Goal: Find contact information: Find contact information

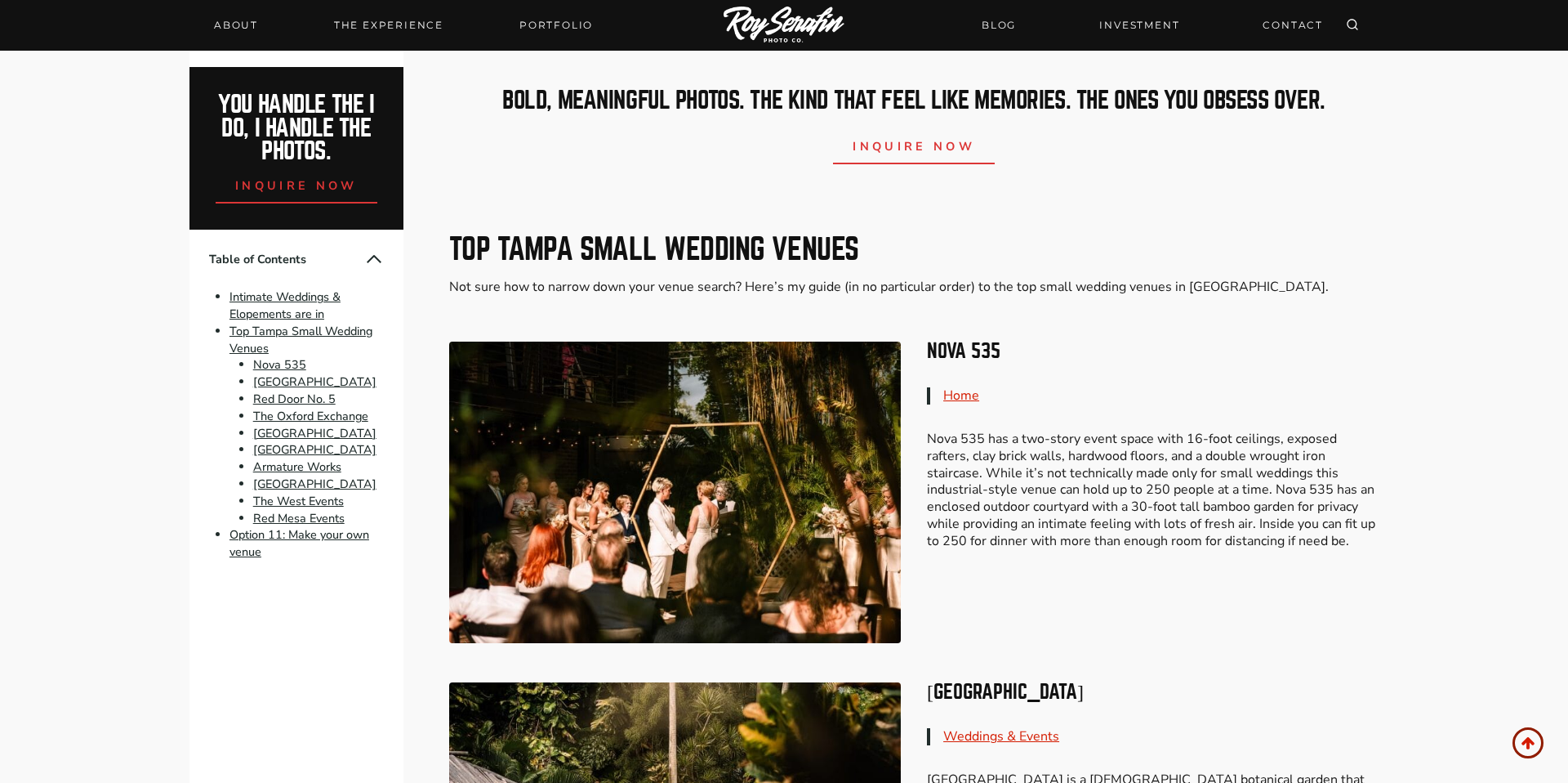
scroll to position [909, 0]
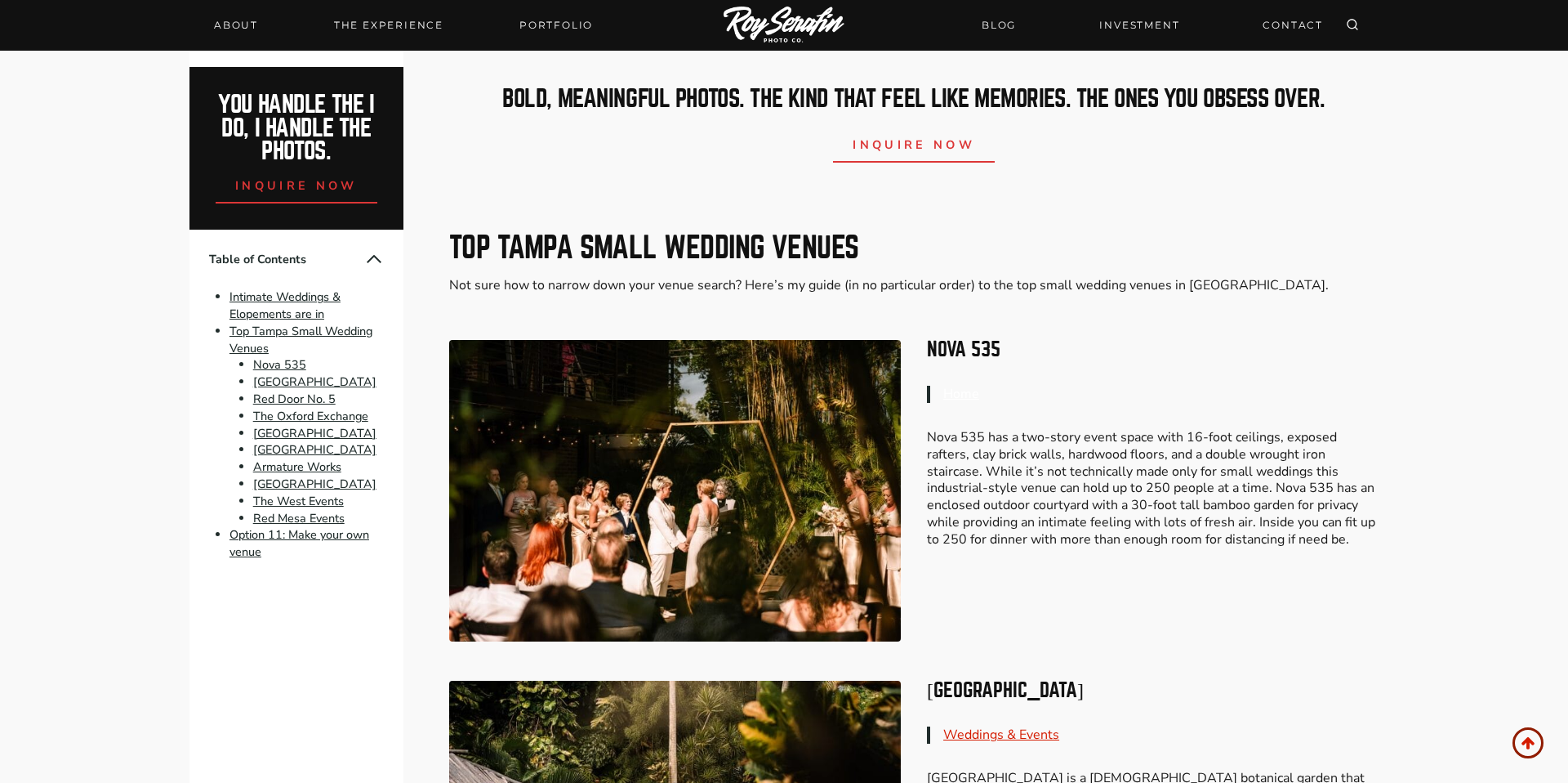
click at [953, 392] on link "Home" at bounding box center [962, 393] width 36 height 18
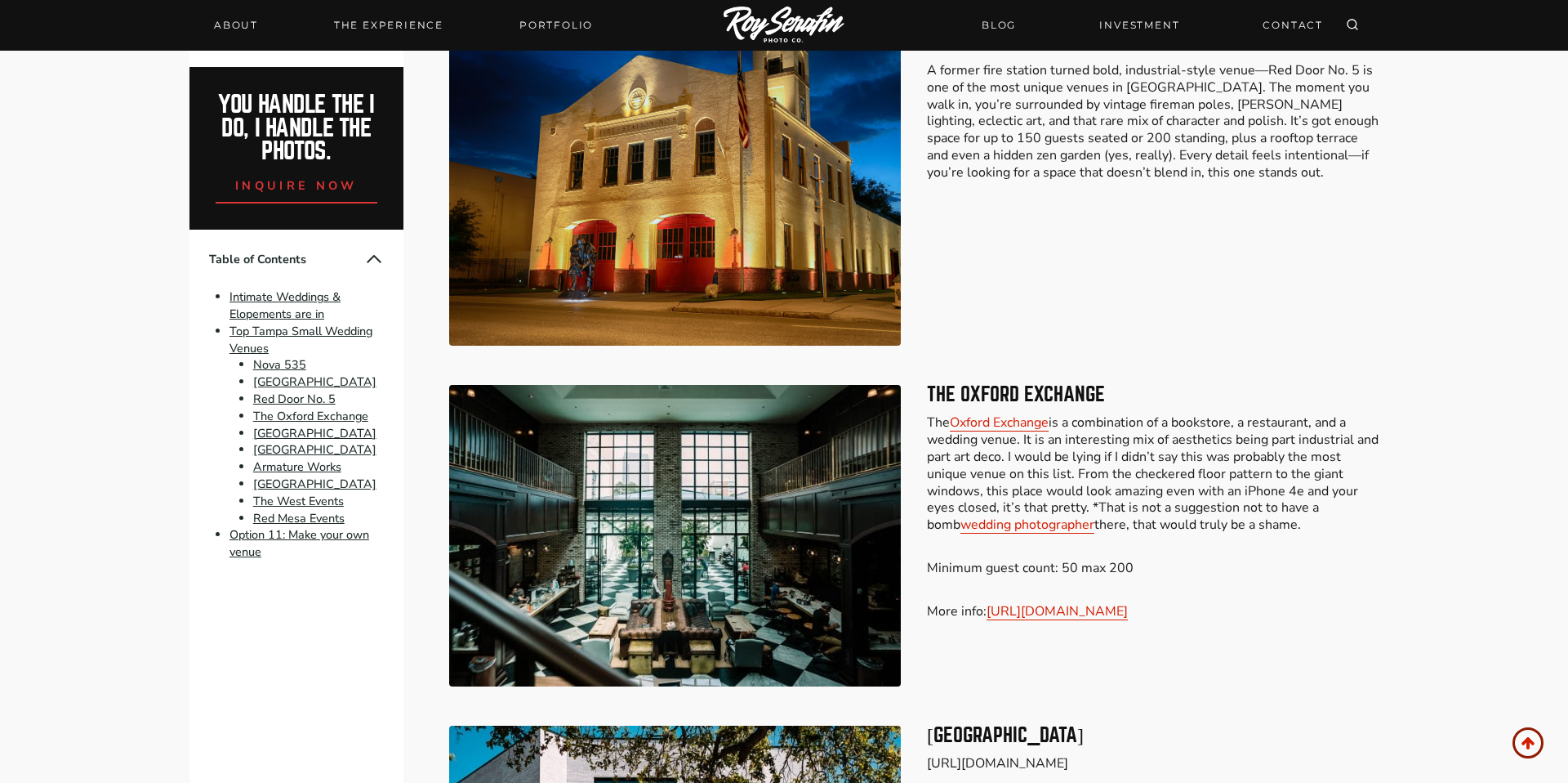
scroll to position [1979, 0]
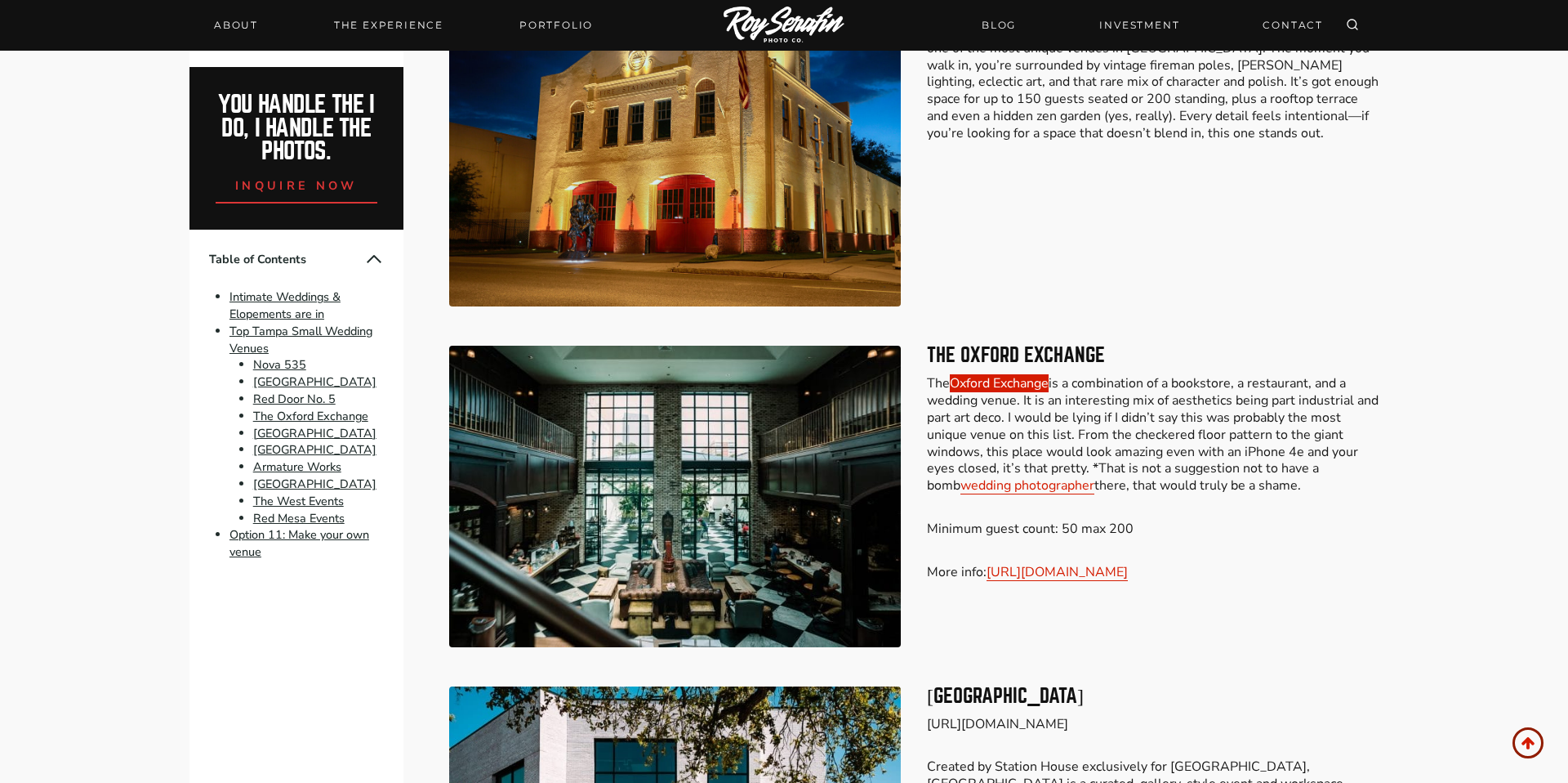
click at [1014, 385] on link "Oxford Exchange" at bounding box center [999, 383] width 99 height 18
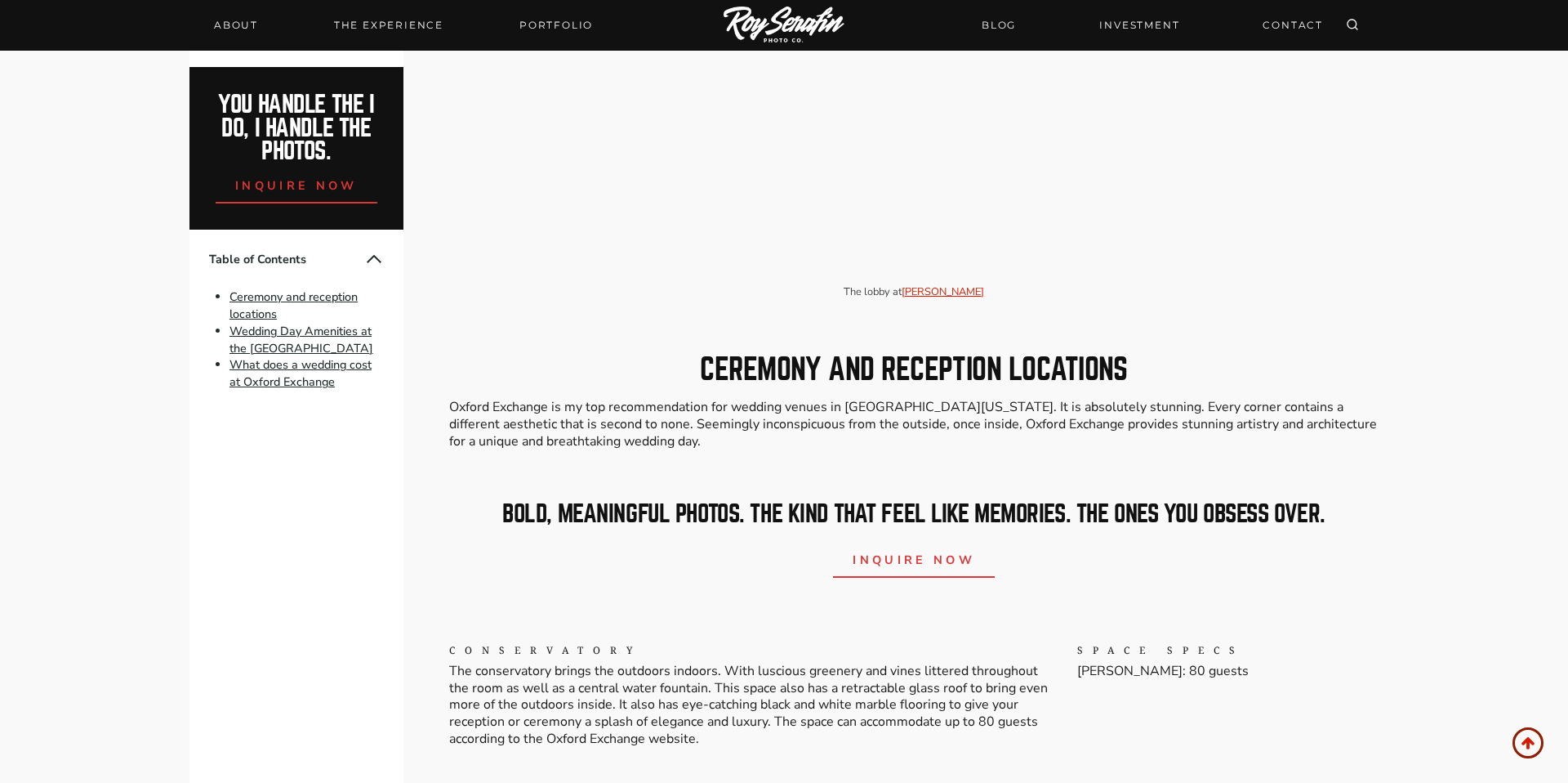
scroll to position [1139, 0]
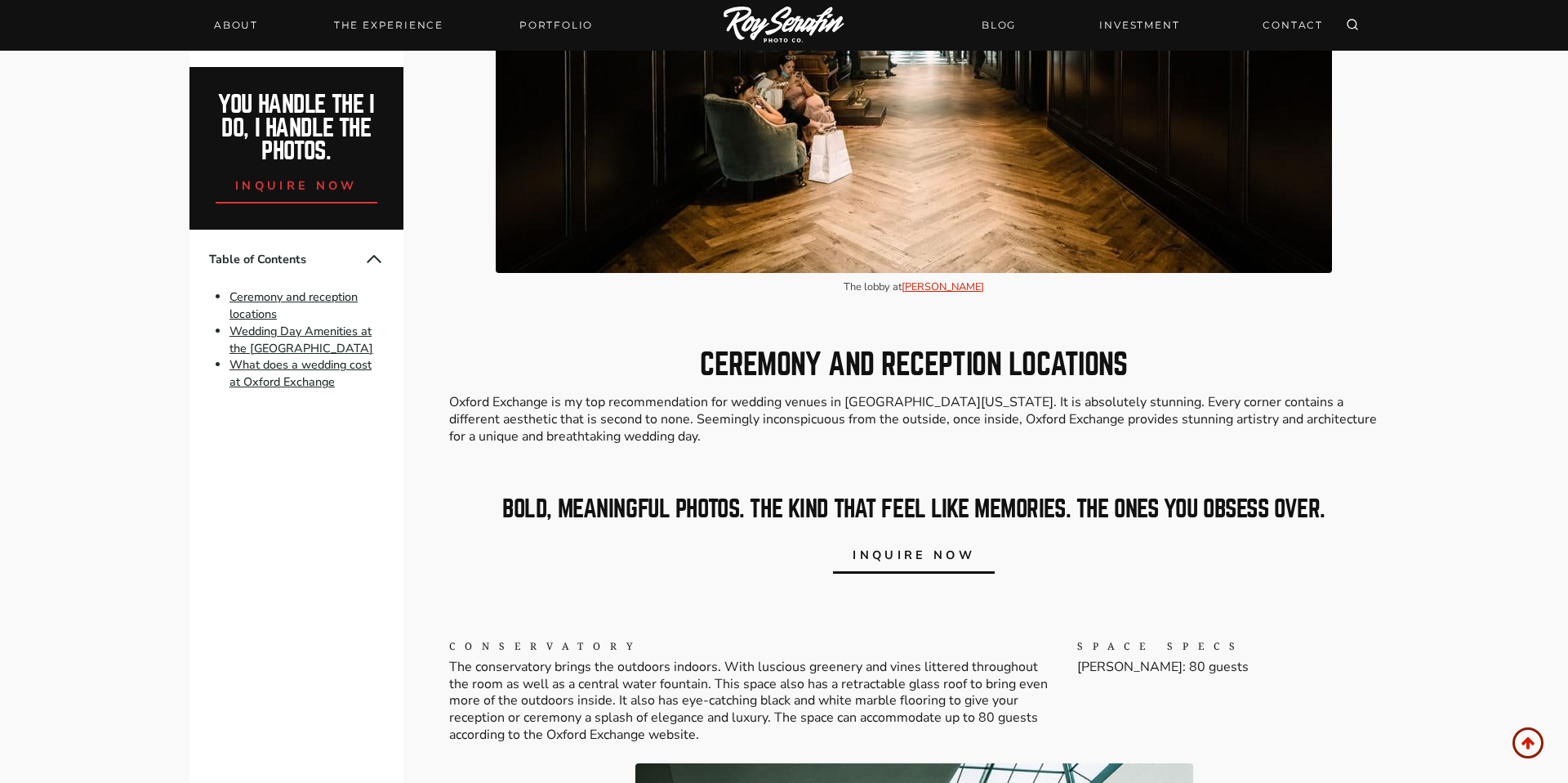
click at [929, 565] on link "inquire now" at bounding box center [914, 552] width 162 height 40
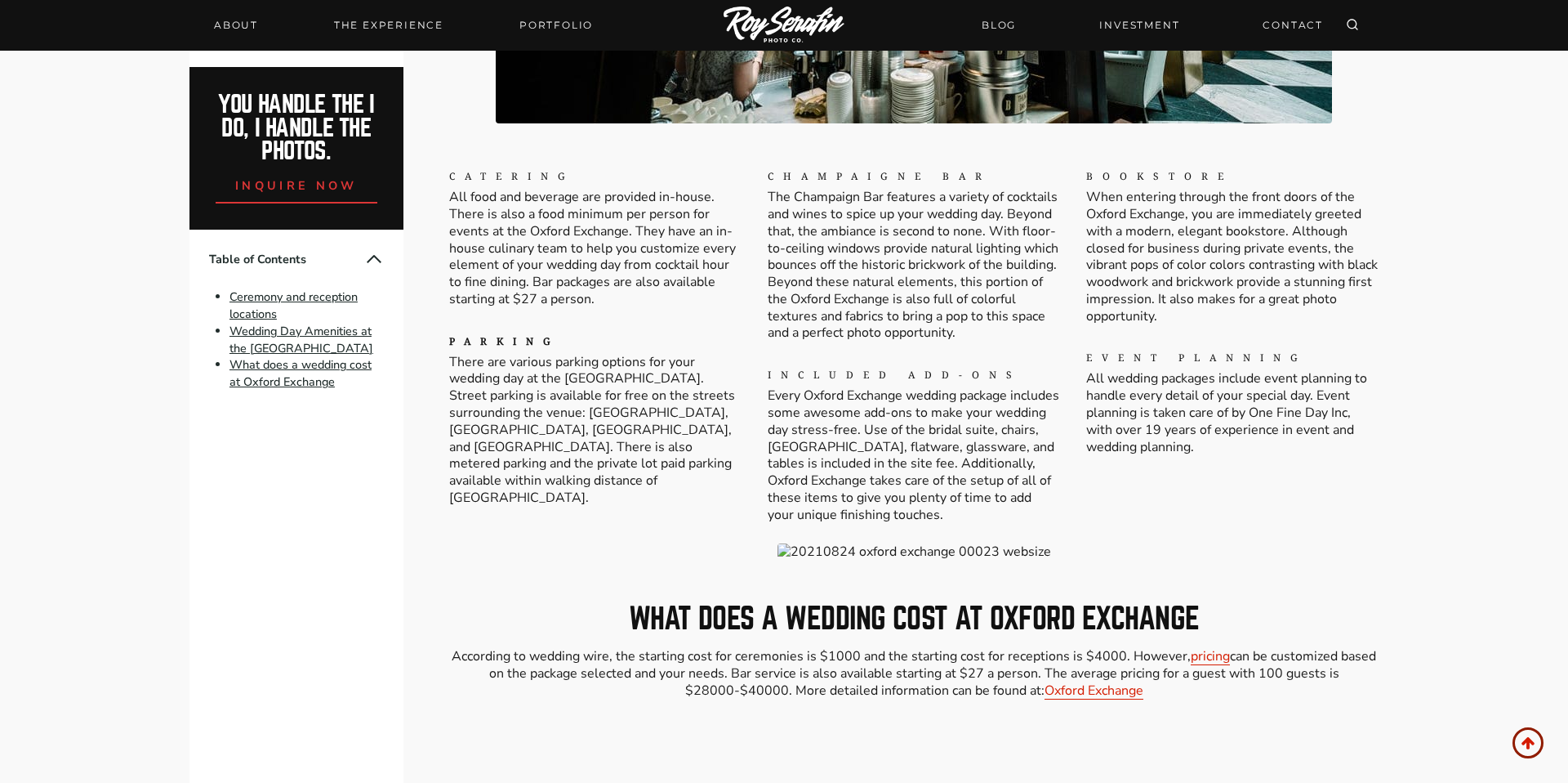
scroll to position [4381, 0]
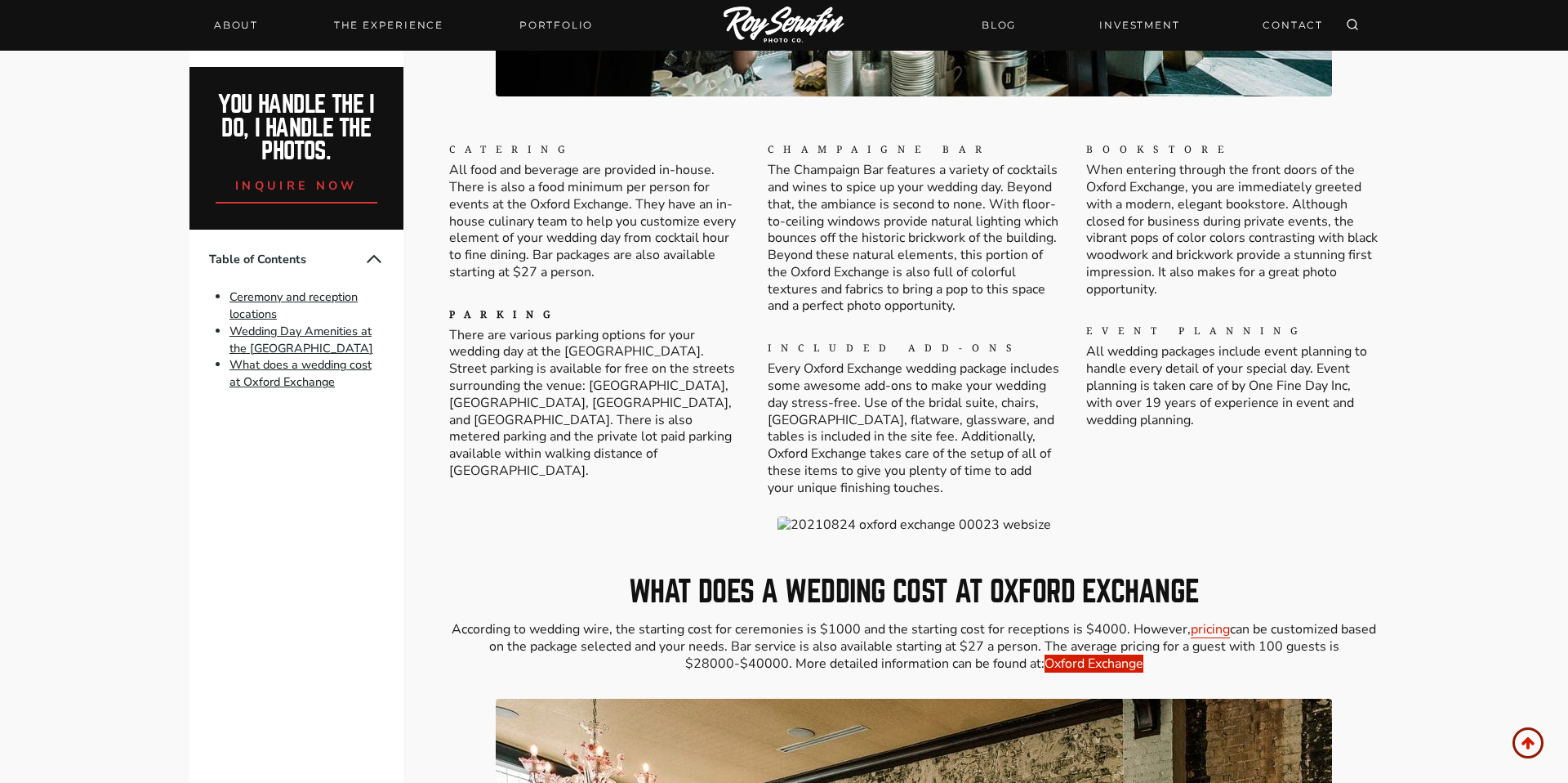
click at [1076, 654] on link "Oxford Exchange" at bounding box center [1094, 663] width 99 height 18
